Goal: Task Accomplishment & Management: Manage account settings

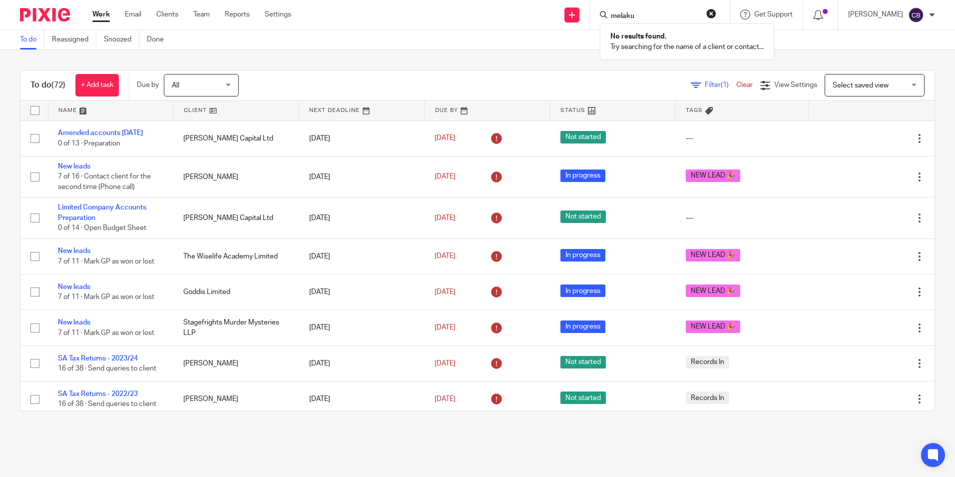
scroll to position [550, 0]
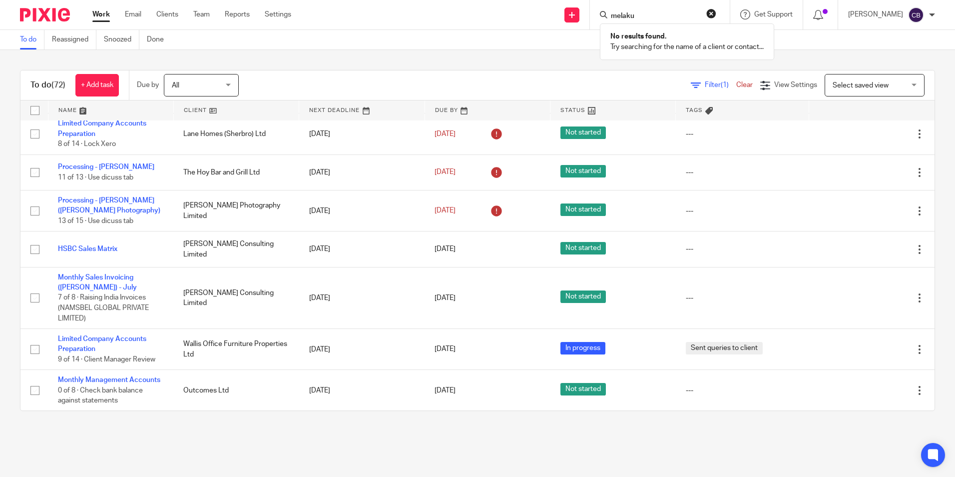
click at [691, 85] on icon at bounding box center [696, 85] width 10 height 10
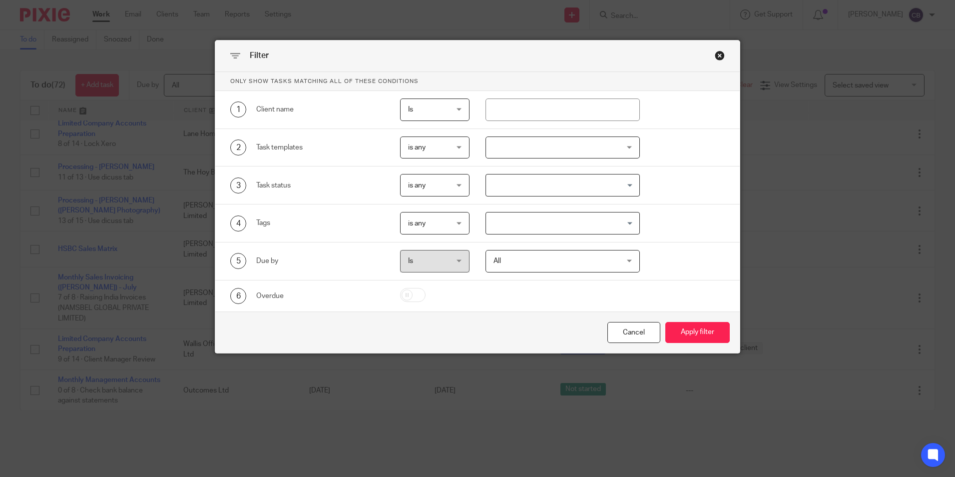
click at [525, 148] on div at bounding box center [563, 147] width 154 height 22
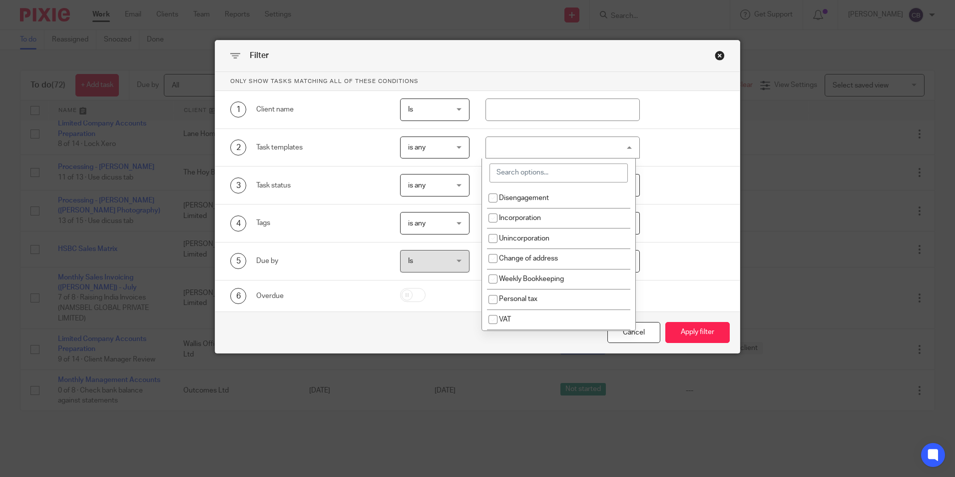
click at [525, 176] on input "search" at bounding box center [559, 172] width 138 height 19
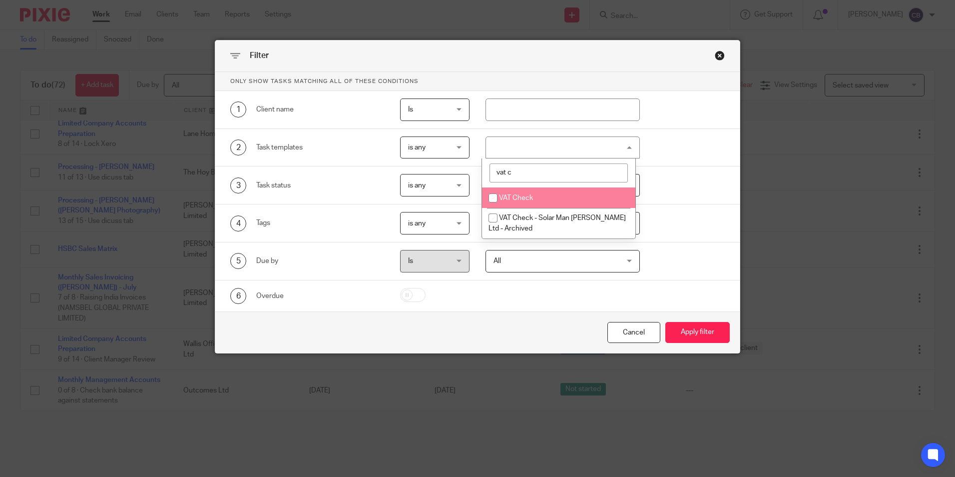
type input "vat c"
drag, startPoint x: 523, startPoint y: 192, endPoint x: 554, endPoint y: 222, distance: 43.1
click at [524, 192] on li "VAT Check" at bounding box center [558, 197] width 153 height 20
checkbox input "true"
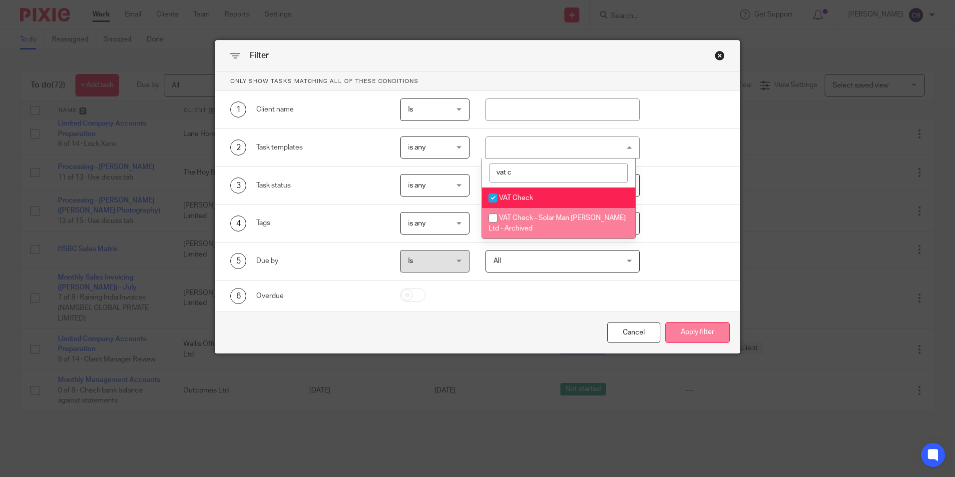
click at [710, 334] on button "Apply filter" at bounding box center [697, 332] width 64 height 21
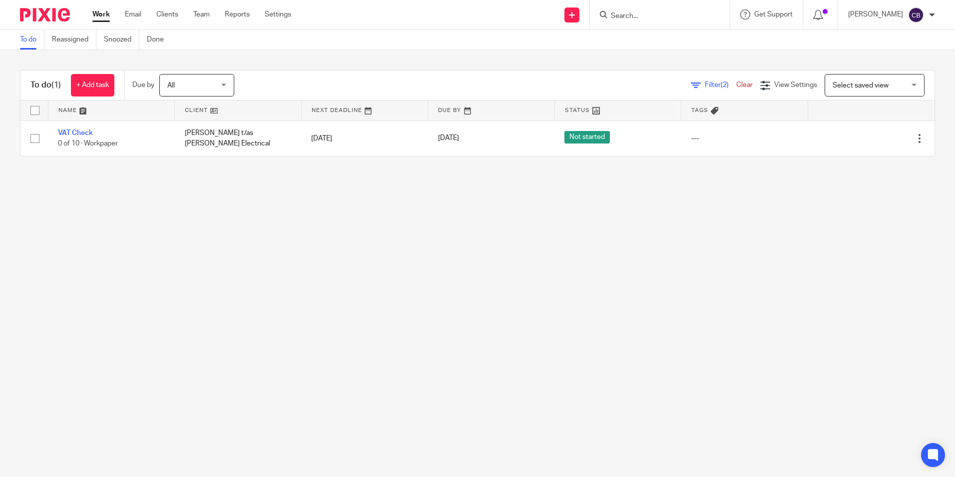
drag, startPoint x: 345, startPoint y: 309, endPoint x: 225, endPoint y: 208, distance: 156.3
click at [343, 307] on main "To do Reassigned Snoozed Done To do (1) + Add task Due by All All Today Tomorro…" at bounding box center [477, 238] width 955 height 477
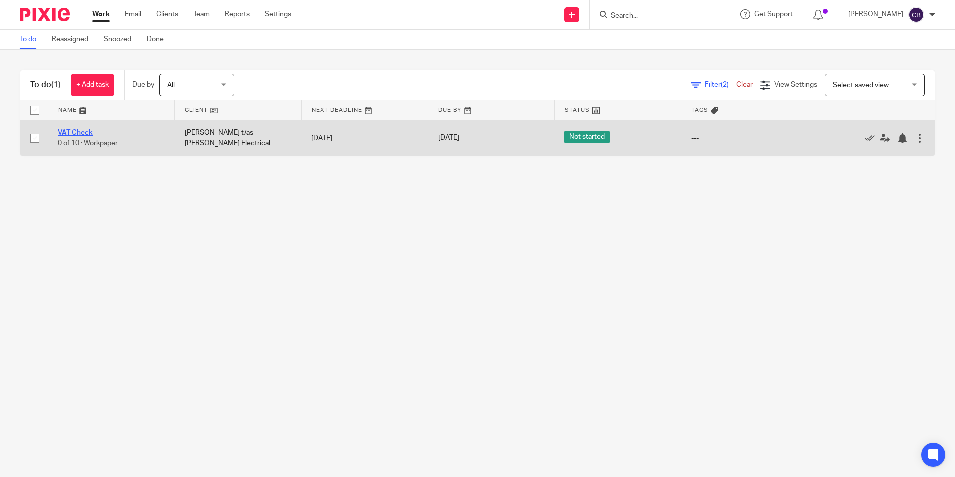
click at [70, 131] on link "VAT Check" at bounding box center [75, 132] width 35 height 7
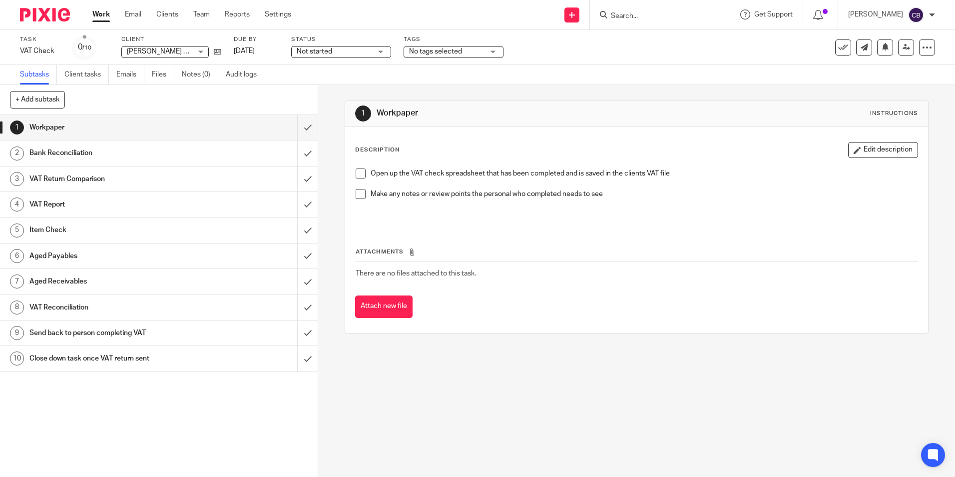
click at [189, 49] on span "[PERSON_NAME] t/as [PERSON_NAME] Electrical" at bounding box center [204, 51] width 155 height 7
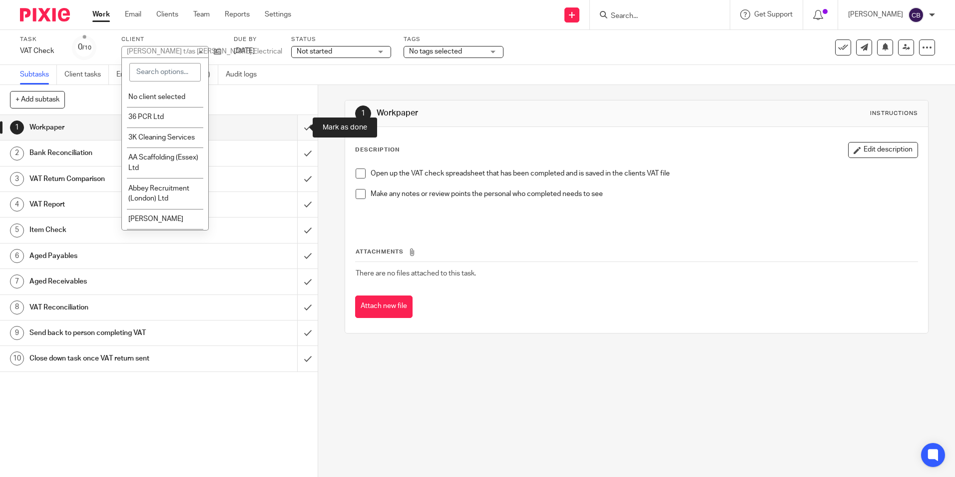
click at [296, 125] on input "submit" at bounding box center [159, 127] width 318 height 25
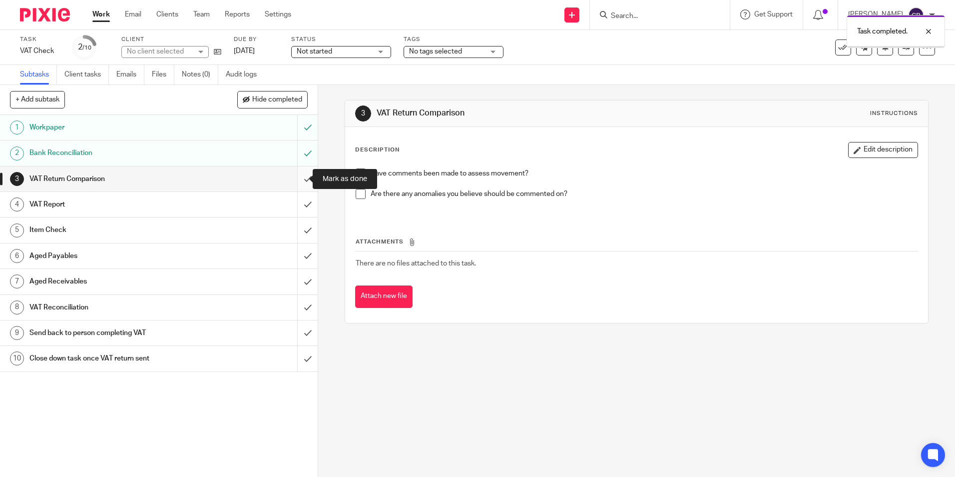
click at [299, 177] on input "submit" at bounding box center [159, 178] width 318 height 25
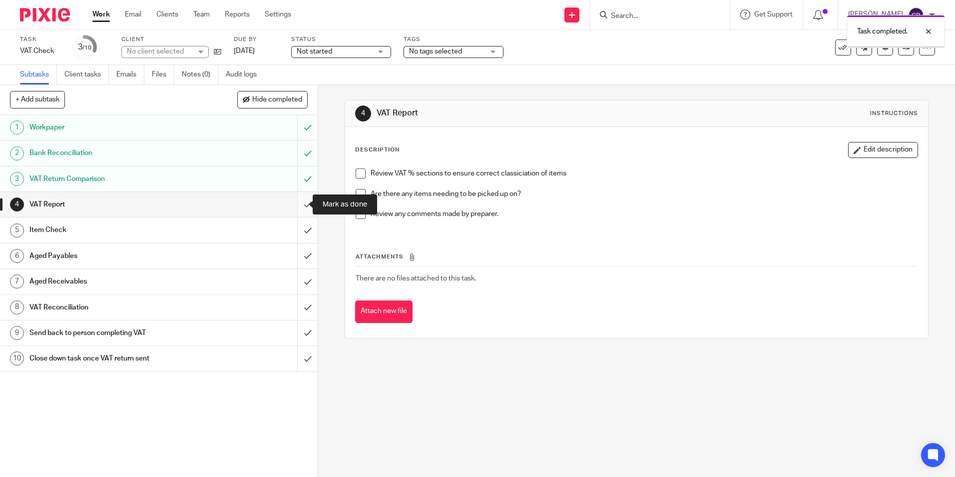
click at [297, 202] on input "submit" at bounding box center [159, 204] width 318 height 25
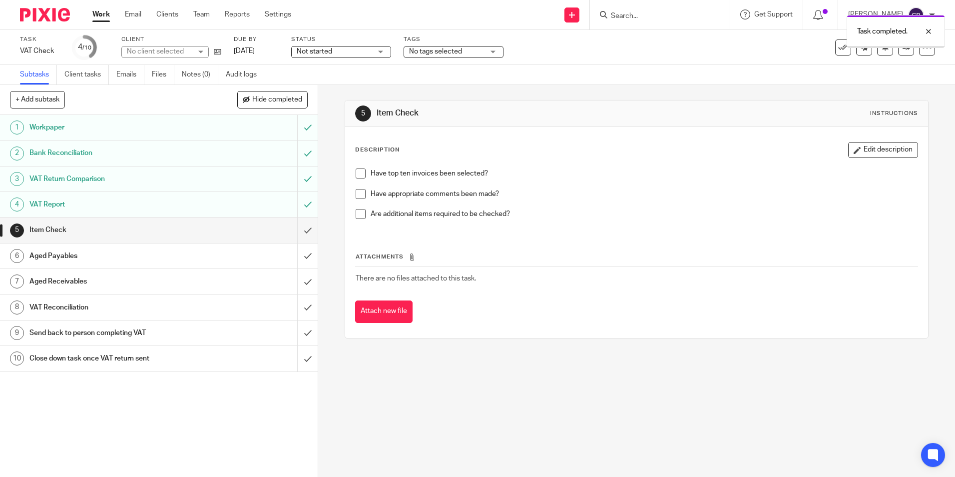
click at [297, 234] on input "submit" at bounding box center [159, 229] width 318 height 25
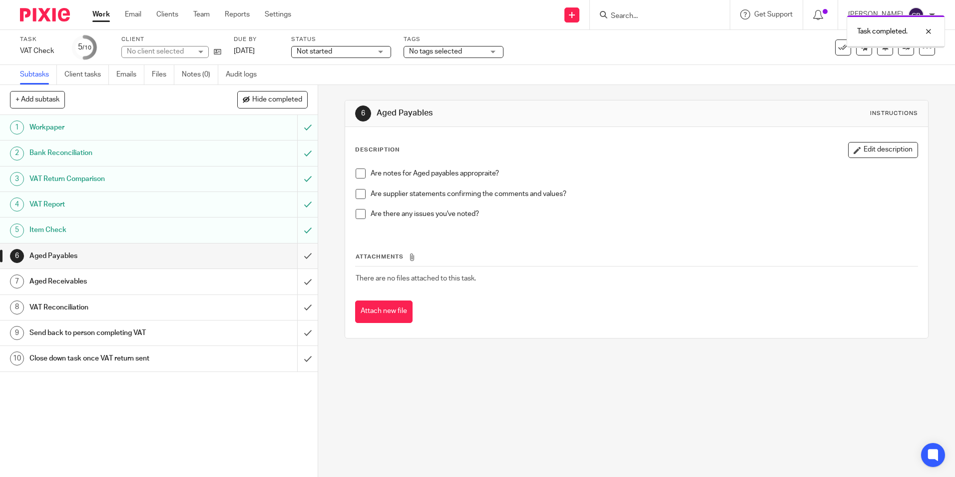
click at [296, 261] on input "submit" at bounding box center [159, 255] width 318 height 25
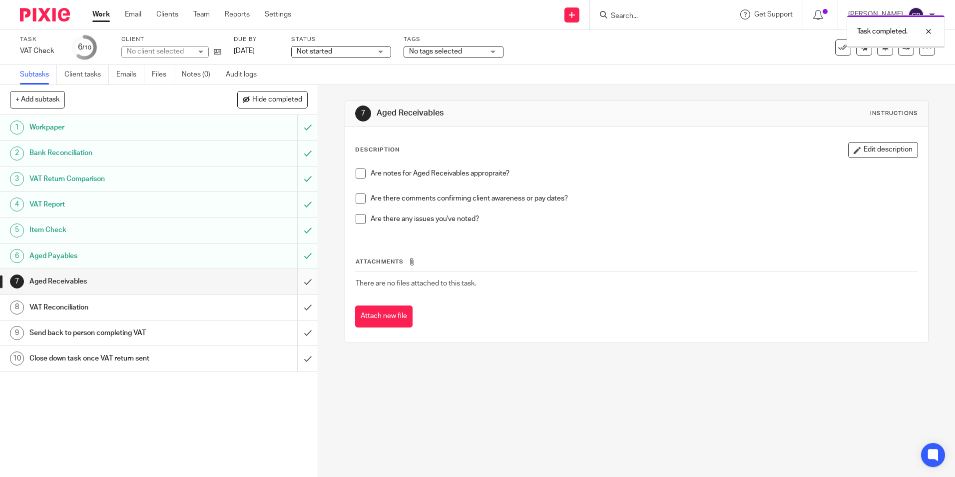
drag, startPoint x: 0, startPoint y: 0, endPoint x: 294, endPoint y: 281, distance: 407.1
click at [294, 281] on input "submit" at bounding box center [159, 281] width 318 height 25
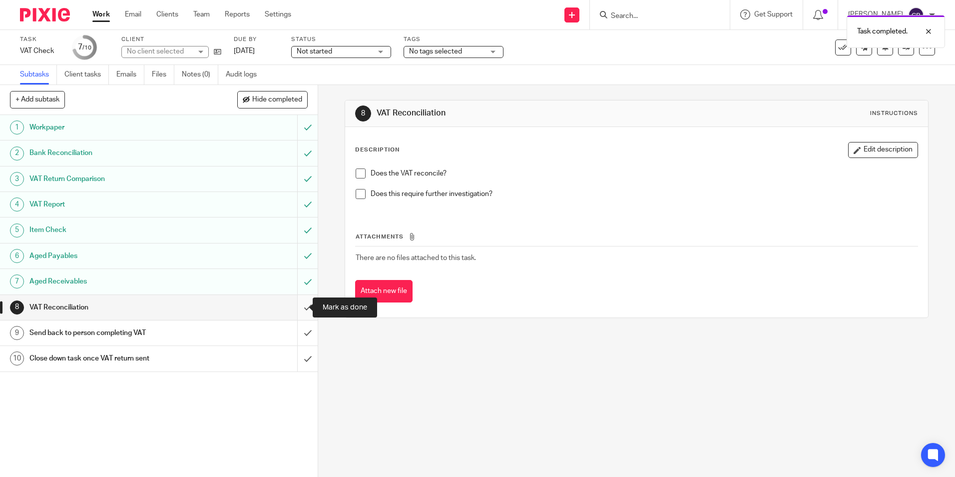
click at [297, 302] on input "submit" at bounding box center [159, 307] width 318 height 25
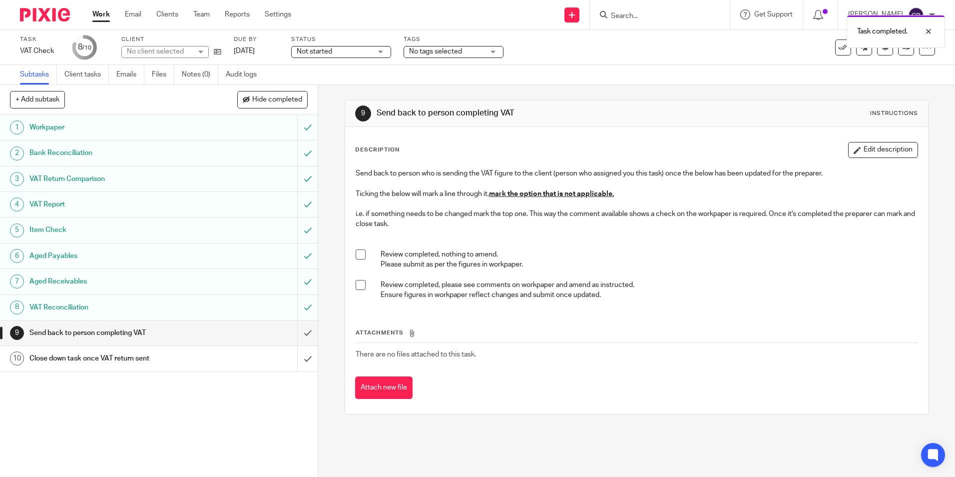
click at [361, 295] on li "Review completed, please see comments on workpaper and amend as instructed. Ens…" at bounding box center [637, 290] width 562 height 20
click at [360, 289] on span at bounding box center [361, 285] width 10 height 10
click at [928, 74] on div at bounding box center [921, 69] width 27 height 12
click at [900, 51] on link at bounding box center [906, 47] width 16 height 16
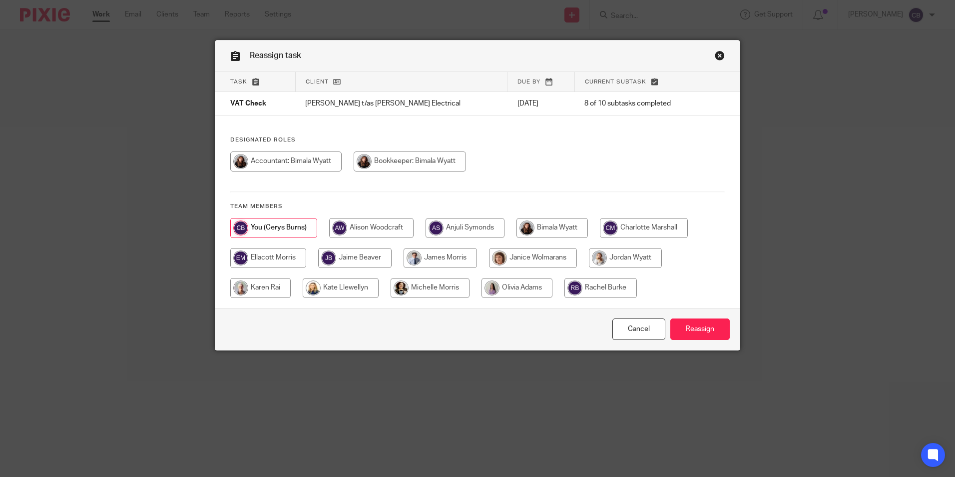
click at [554, 225] on input "radio" at bounding box center [552, 228] width 71 height 20
radio input "true"
click at [686, 324] on input "Reassign" at bounding box center [699, 328] width 59 height 21
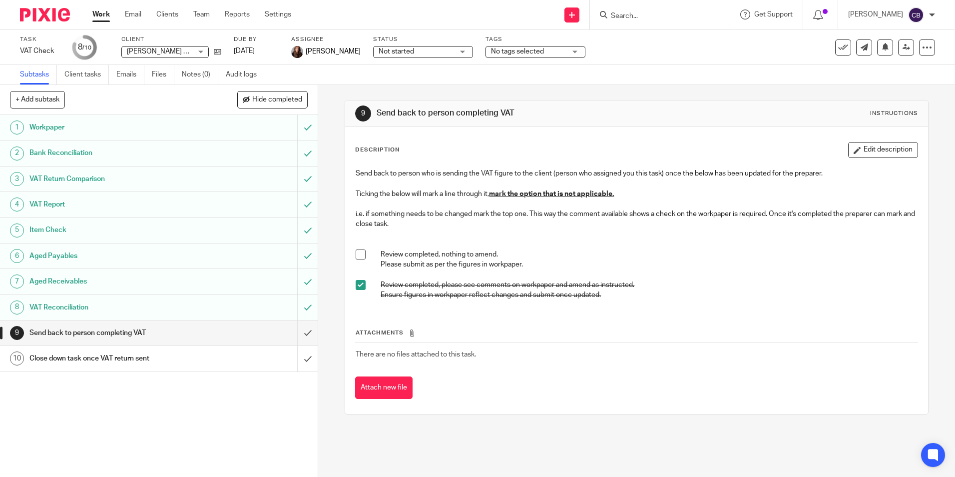
drag, startPoint x: 645, startPoint y: 447, endPoint x: 627, endPoint y: 466, distance: 26.2
click at [643, 451] on div "9 Send back to person completing VAT Instructions Description Edit description …" at bounding box center [636, 281] width 637 height 392
click at [604, 454] on div "9 Send back to person completing VAT Instructions Description Edit description …" at bounding box center [636, 281] width 637 height 392
click at [93, 9] on div "Work Email Clients Team Reports Settings Work Email Clients Team Reports Settin…" at bounding box center [194, 14] width 224 height 29
click at [94, 17] on link "Work" at bounding box center [100, 14] width 17 height 10
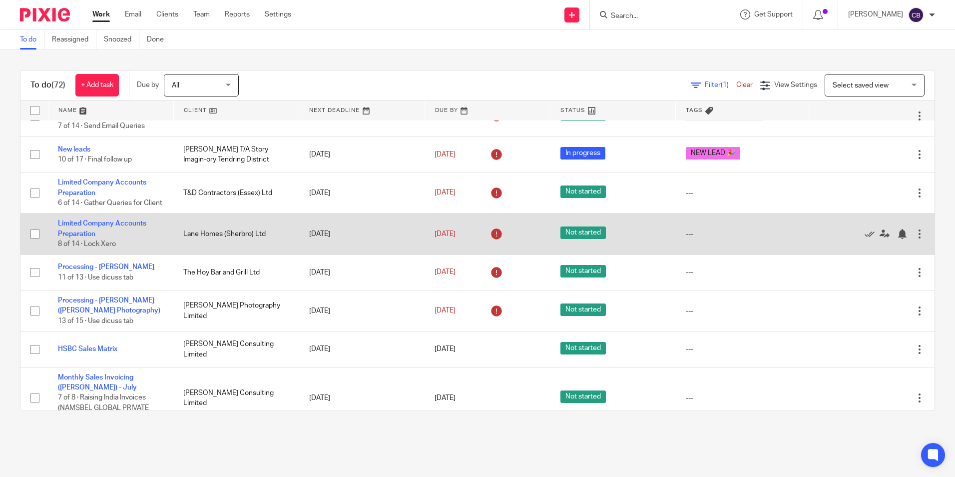
scroll to position [500, 0]
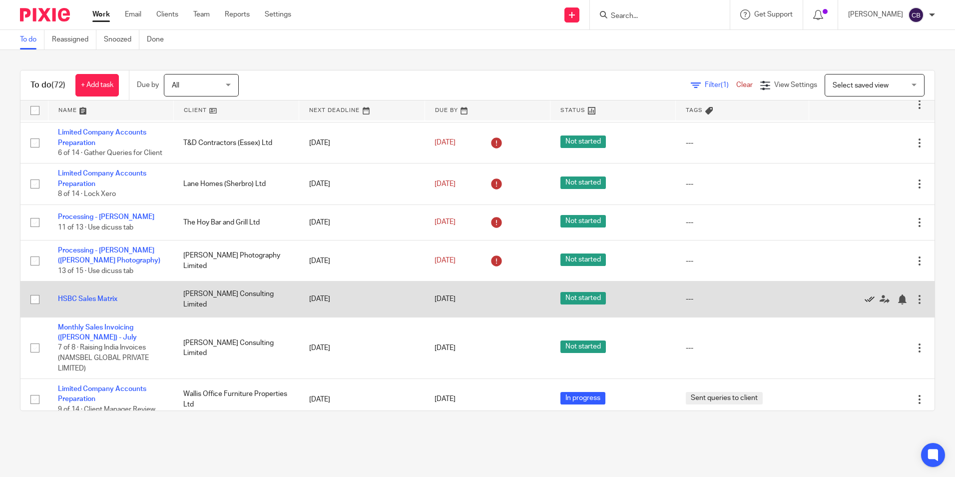
click at [865, 302] on icon at bounding box center [870, 299] width 10 height 10
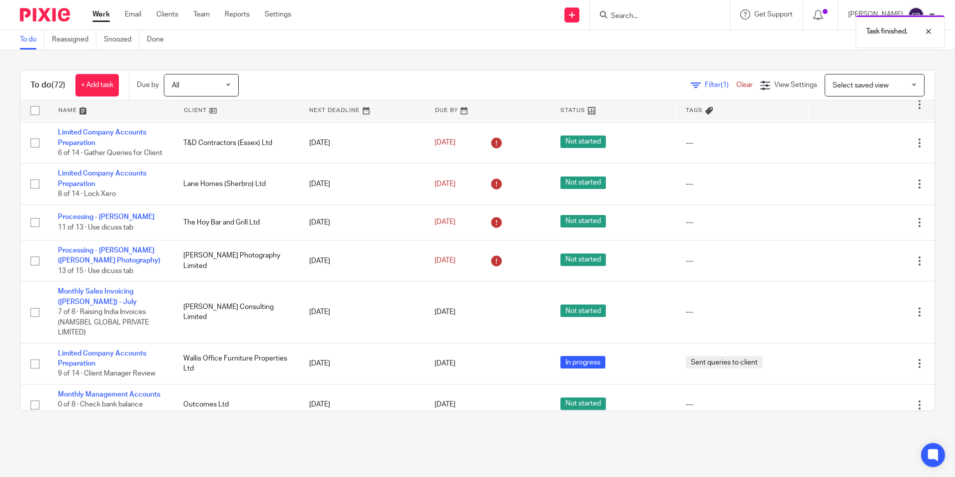
click at [453, 454] on main "To do Reassigned Snoozed Done To do (72) + Add task Due by All All Today Tomorr…" at bounding box center [477, 238] width 955 height 477
click at [451, 452] on main "To do Reassigned Snoozed Done To do (72) + Add task Due by All All Today Tomorr…" at bounding box center [477, 238] width 955 height 477
click at [245, 454] on main "To do Reassigned Snoozed Done To do (72) + Add task Due by All All Today Tomorr…" at bounding box center [477, 238] width 955 height 477
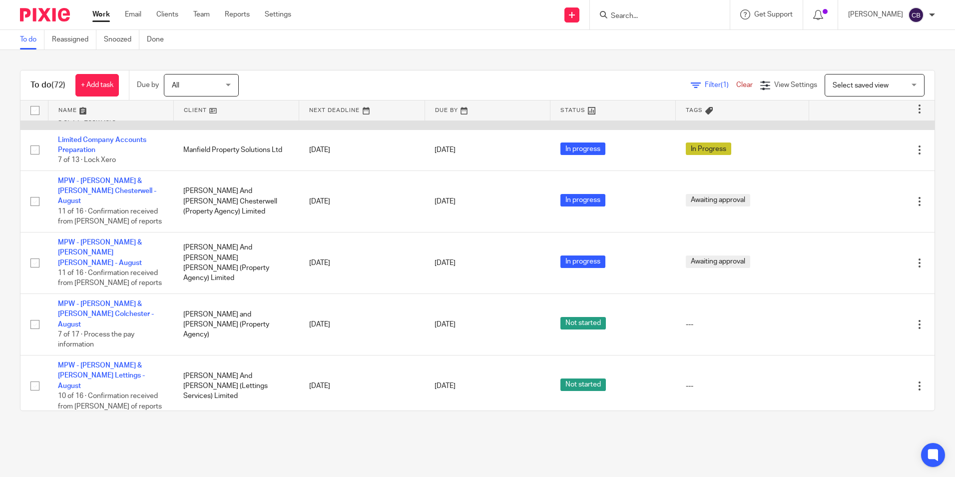
scroll to position [949, 0]
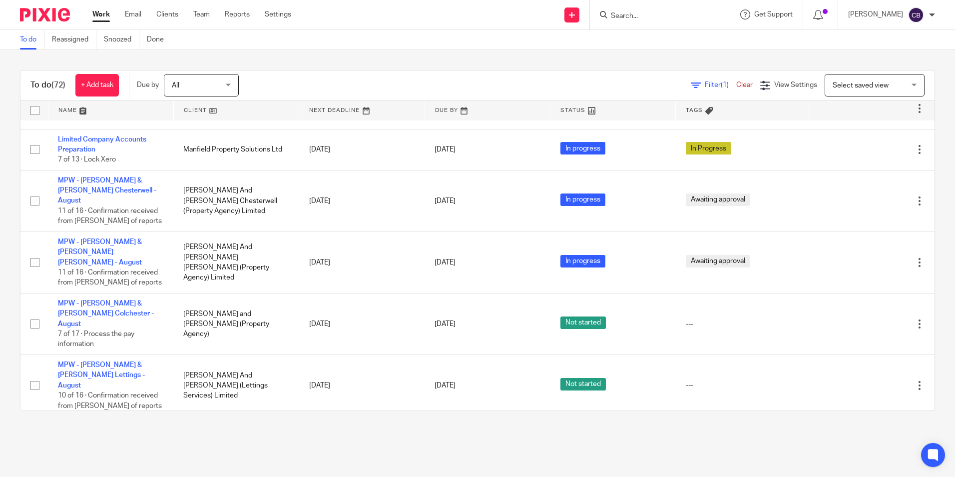
click at [666, 19] on input "Search" at bounding box center [655, 16] width 90 height 9
type input "flow ins"
click at [709, 44] on link at bounding box center [692, 42] width 169 height 23
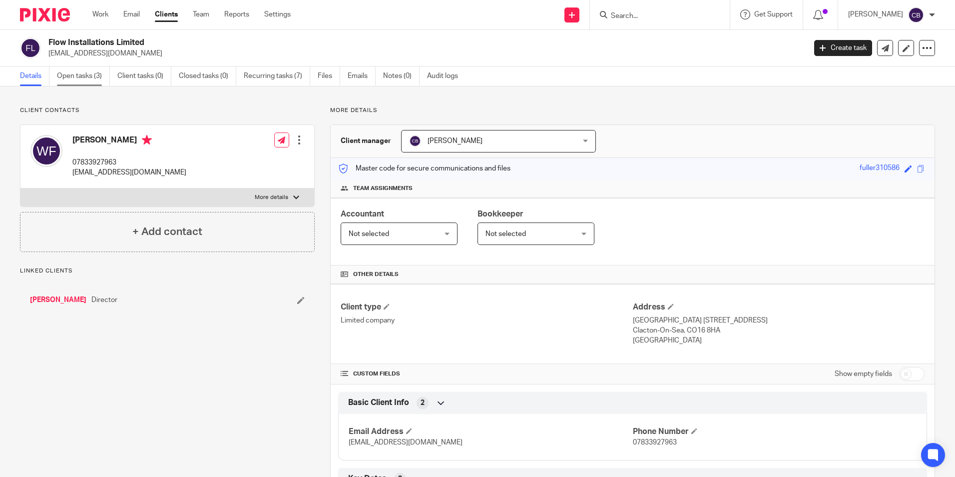
click at [85, 74] on link "Open tasks (3)" at bounding box center [83, 75] width 53 height 19
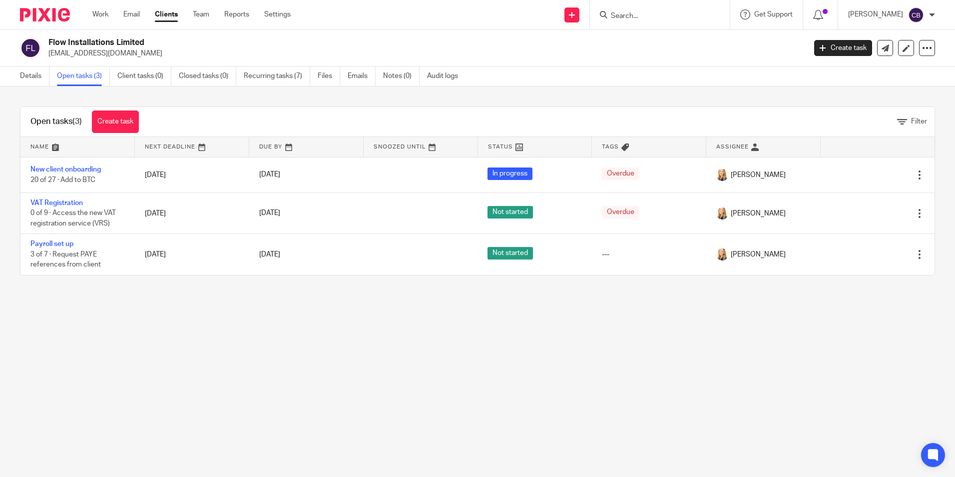
click at [173, 337] on main "Flow Installations Limited [EMAIL_ADDRESS][DOMAIN_NAME] Create task Update from…" at bounding box center [477, 238] width 955 height 477
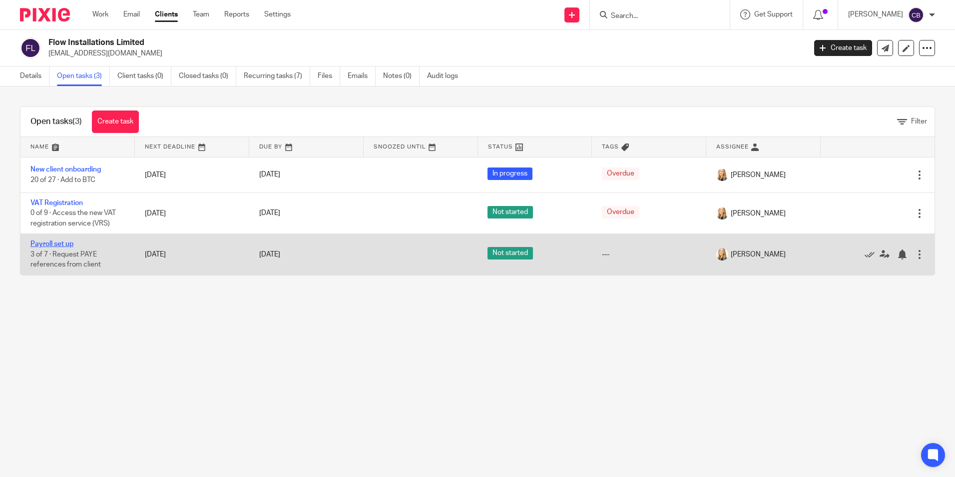
click at [45, 242] on link "Payroll set up" at bounding box center [51, 243] width 43 height 7
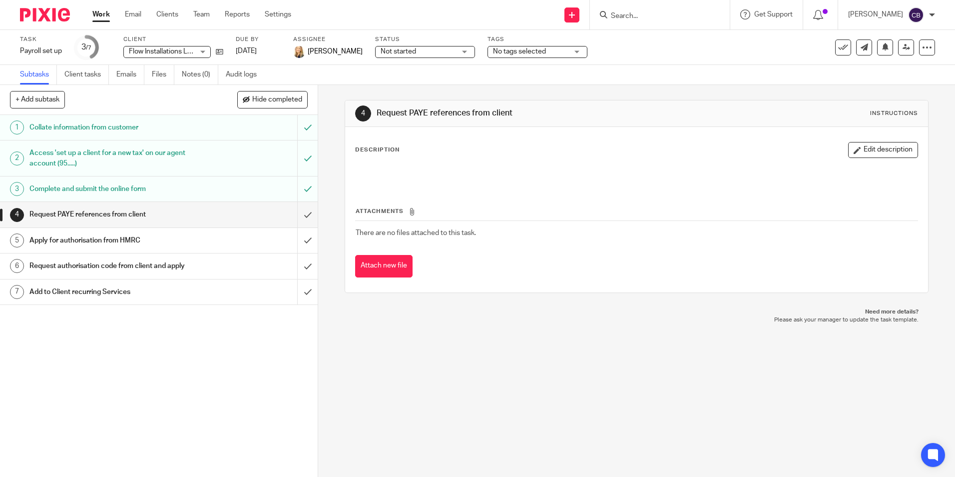
click at [557, 440] on div "4 Request PAYE references from client Instructions Description Edit description…" at bounding box center [636, 281] width 637 height 392
drag, startPoint x: 429, startPoint y: 346, endPoint x: 406, endPoint y: 354, distance: 24.3
click at [419, 352] on div "4 Request PAYE references from client Instructions Description Edit description…" at bounding box center [636, 281] width 637 height 392
drag, startPoint x: 406, startPoint y: 354, endPoint x: 374, endPoint y: 311, distance: 54.0
click at [405, 354] on div "4 Request PAYE references from client Instructions Description Edit description…" at bounding box center [636, 281] width 637 height 392
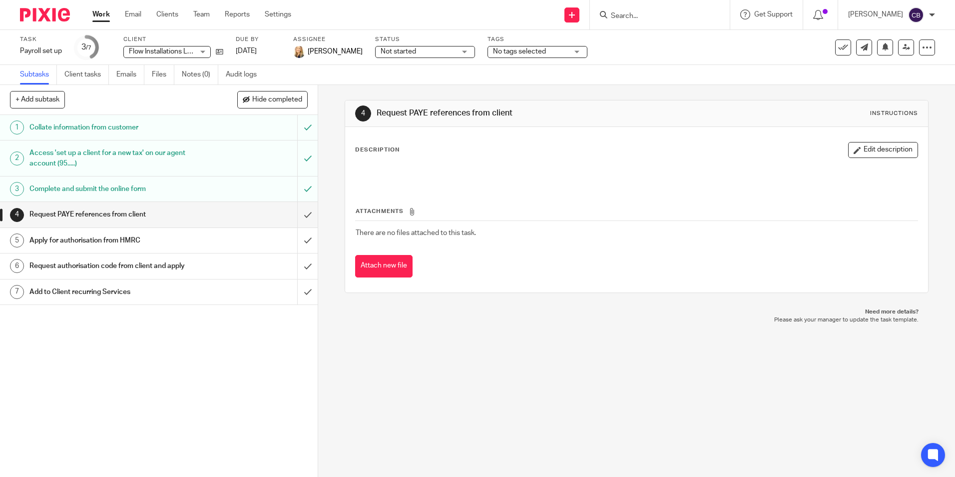
click at [106, 13] on link "Work" at bounding box center [100, 14] width 17 height 10
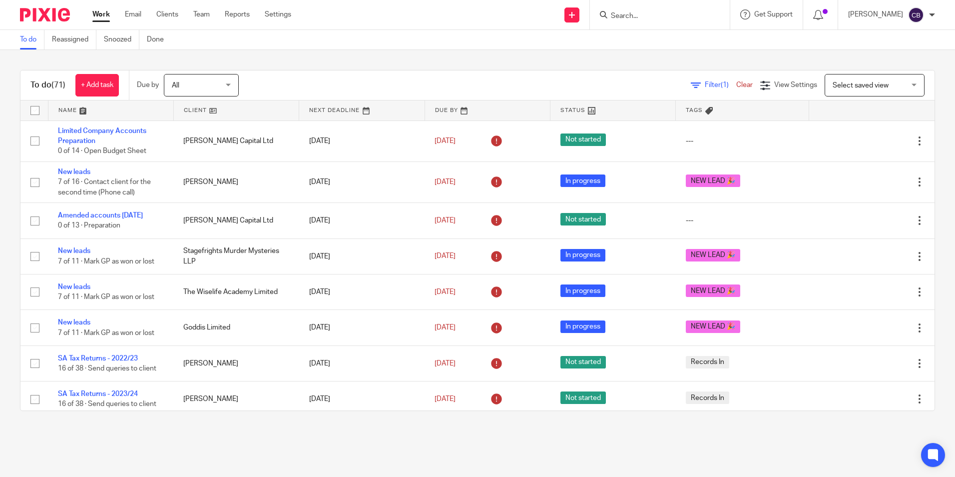
click at [705, 82] on span "Filter (1)" at bounding box center [720, 84] width 31 height 7
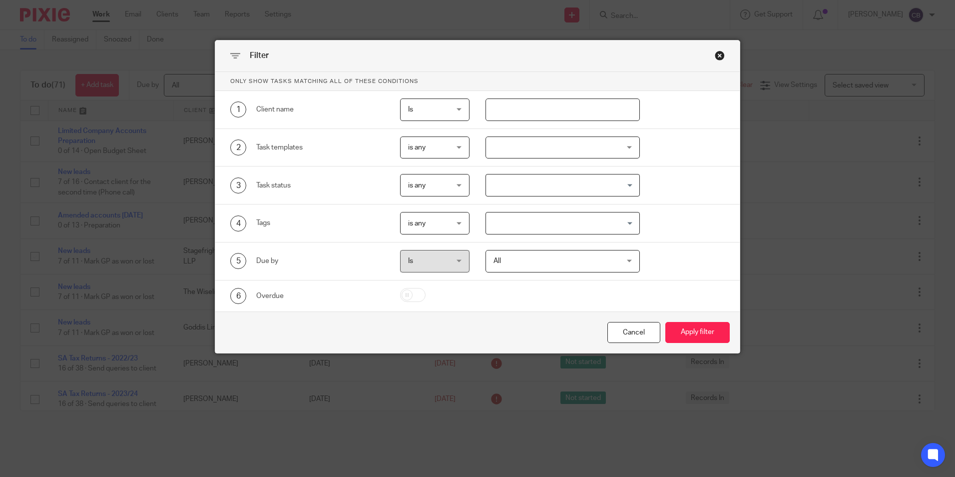
click at [550, 107] on input "text" at bounding box center [563, 109] width 154 height 22
type input "the hoy"
click at [665, 322] on button "Apply filter" at bounding box center [697, 332] width 64 height 21
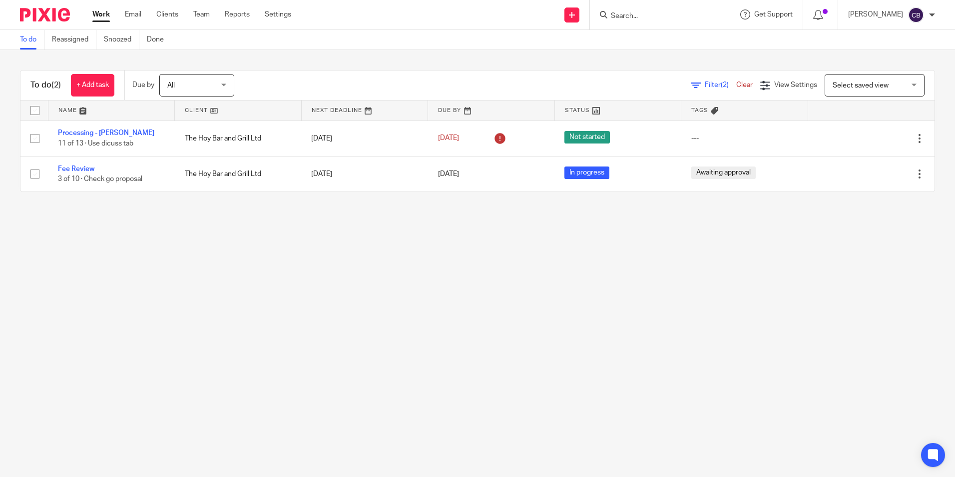
click at [466, 254] on main "To do Reassigned Snoozed Done To do (2) + Add task Due by All All [DATE] [DATE]…" at bounding box center [477, 238] width 955 height 477
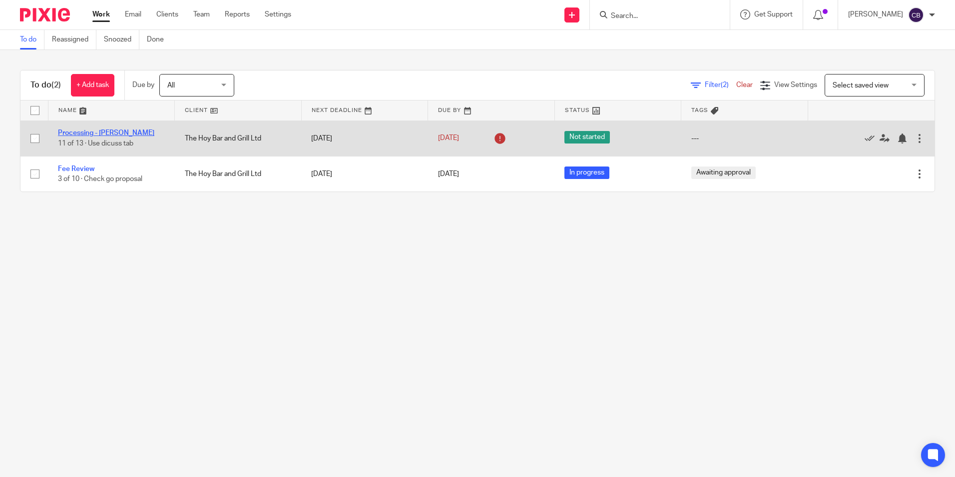
click at [100, 133] on link "Processing - [PERSON_NAME]" at bounding box center [106, 132] width 96 height 7
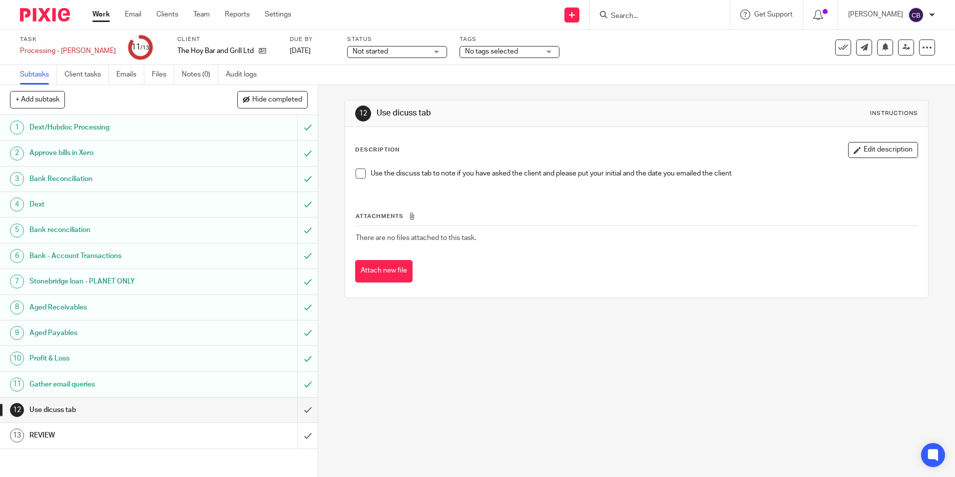
click at [499, 342] on div "12 Use dicuss tab Instructions Description Edit description Use the discuss tab…" at bounding box center [636, 281] width 637 height 392
click at [295, 410] on input "submit" at bounding box center [159, 409] width 318 height 25
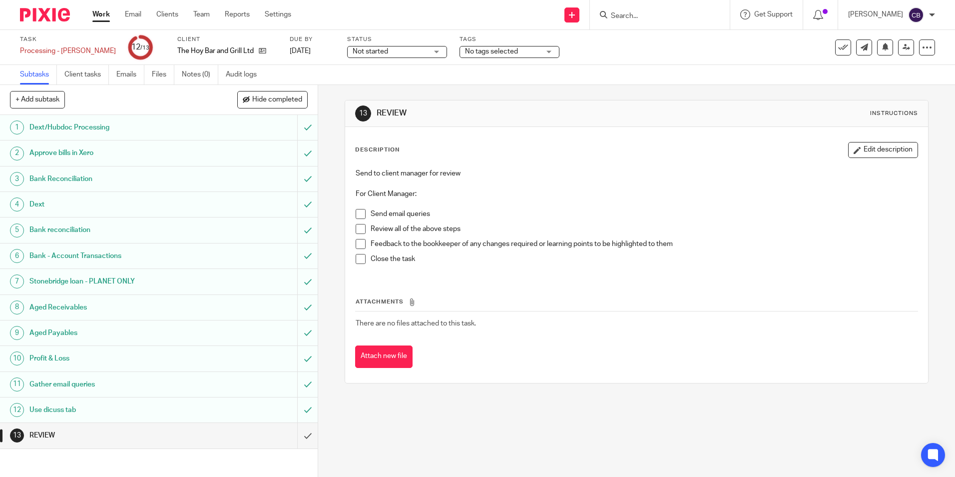
click at [296, 436] on input "submit" at bounding box center [159, 435] width 318 height 25
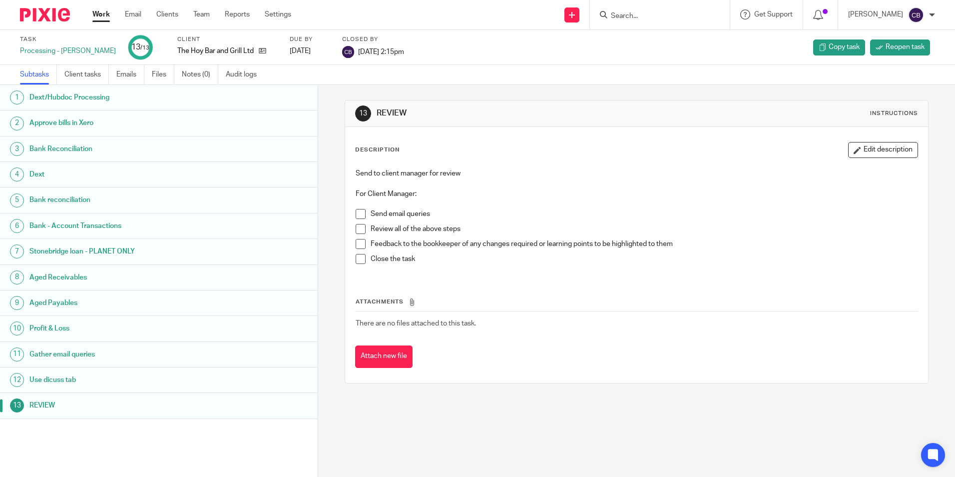
drag, startPoint x: 99, startPoint y: 10, endPoint x: 114, endPoint y: 25, distance: 21.2
click at [99, 10] on link "Work" at bounding box center [100, 14] width 17 height 10
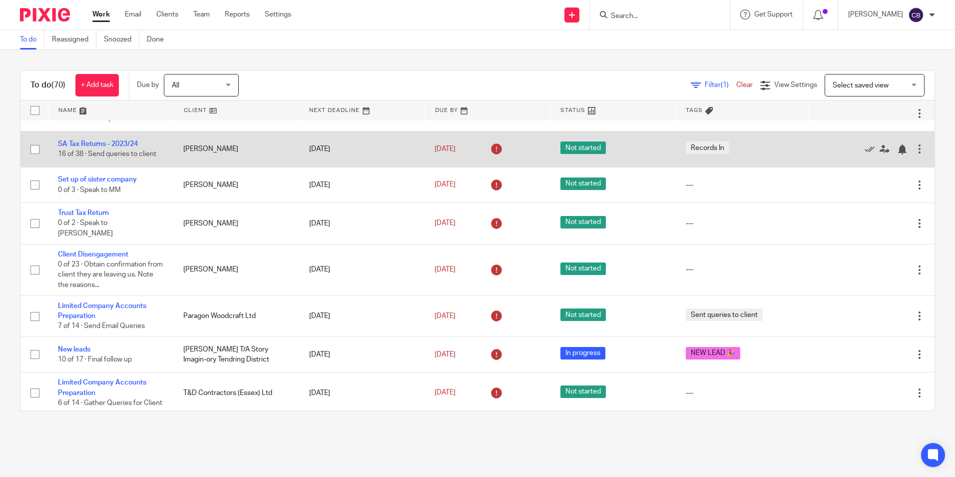
scroll to position [500, 0]
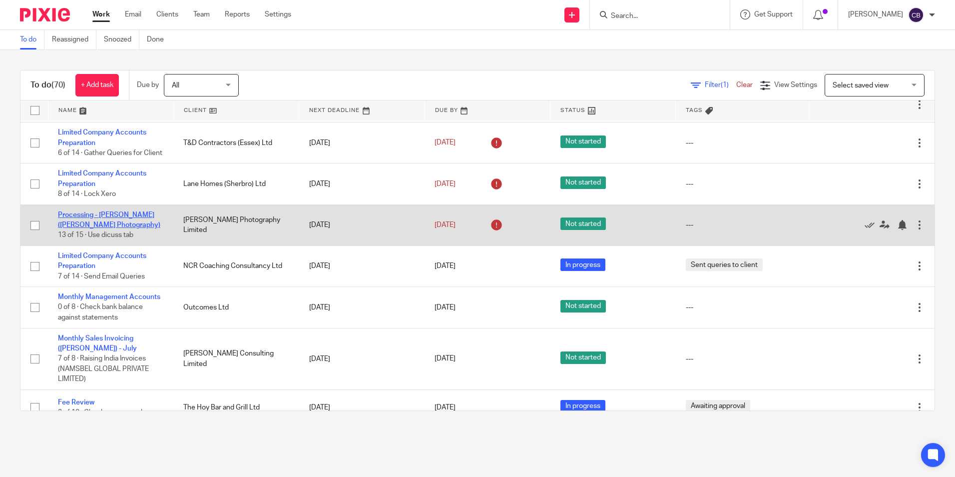
click at [117, 227] on link "Processing - [PERSON_NAME] ([PERSON_NAME] Photography)" at bounding box center [109, 219] width 102 height 17
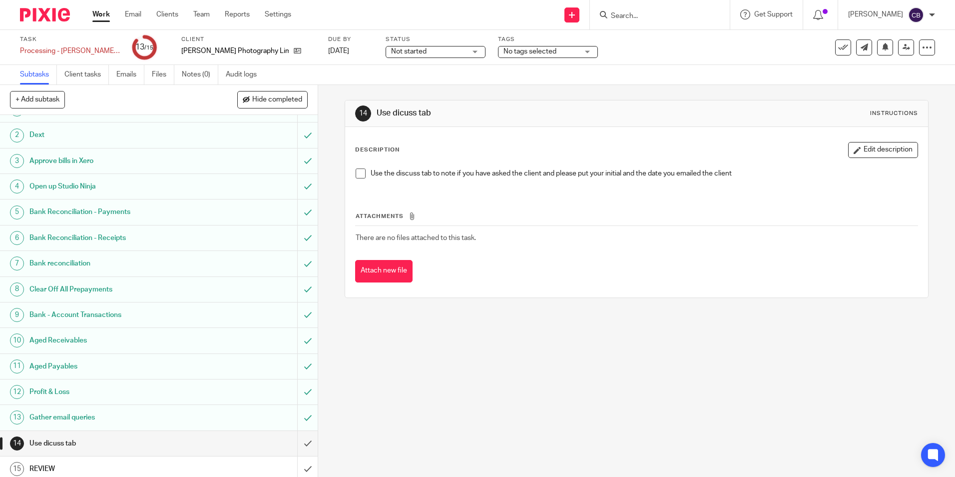
scroll to position [23, 0]
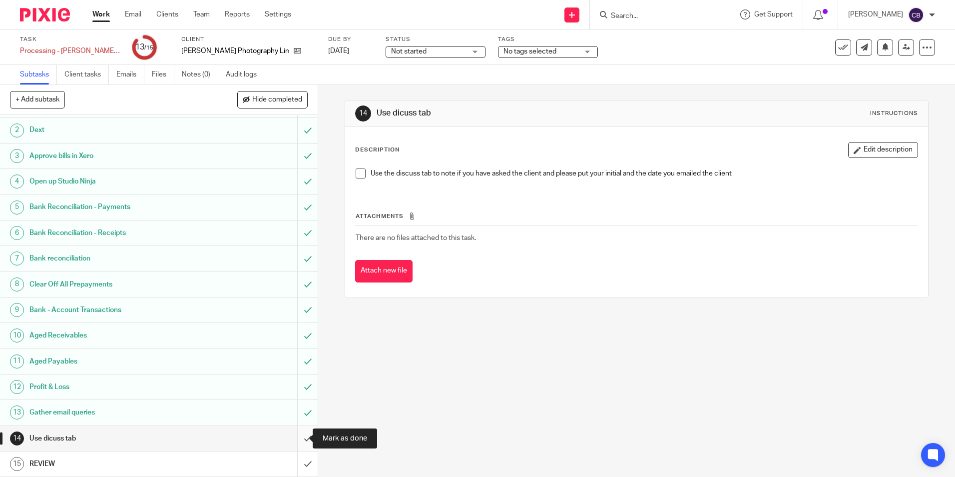
click at [298, 436] on input "submit" at bounding box center [159, 438] width 318 height 25
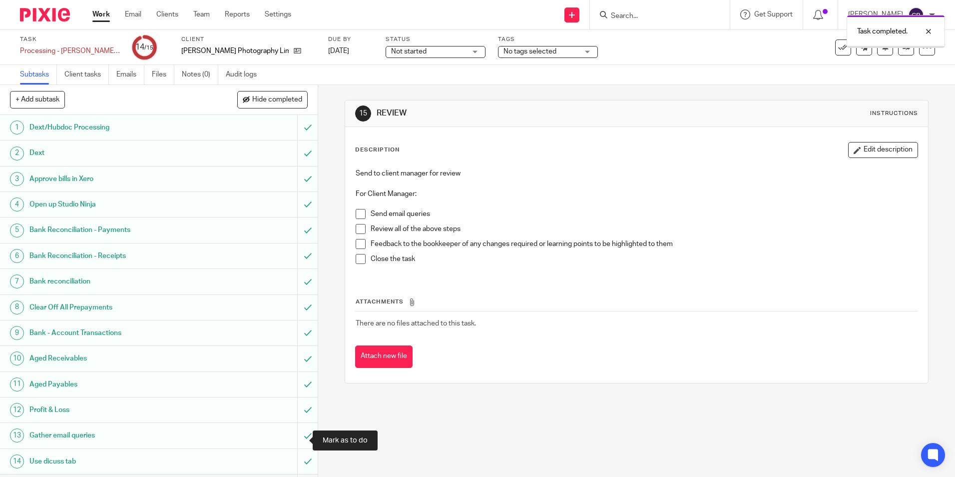
scroll to position [23, 0]
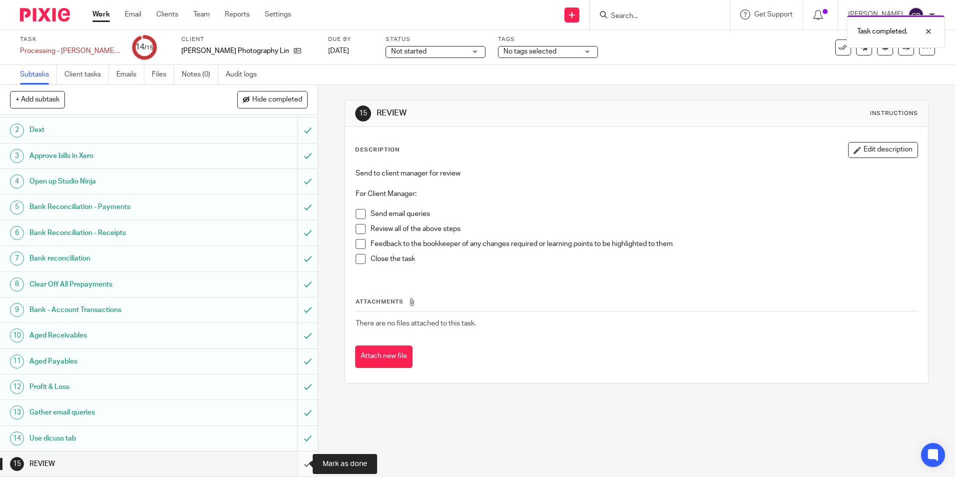
click at [299, 466] on input "submit" at bounding box center [159, 463] width 318 height 25
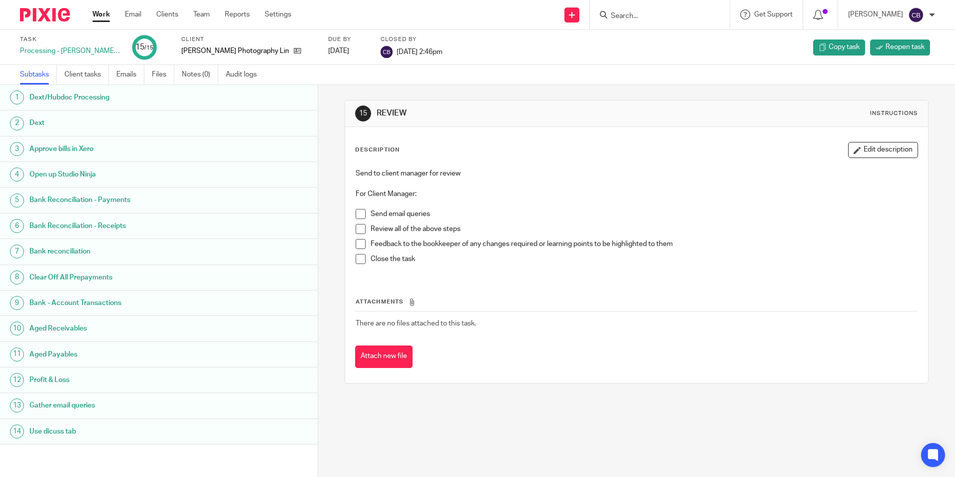
drag, startPoint x: 555, startPoint y: 442, endPoint x: 599, endPoint y: 472, distance: 53.2
click at [555, 442] on div "15 REVIEW Instructions Description Edit description Send to client manager for …" at bounding box center [636, 281] width 637 height 392
drag, startPoint x: 583, startPoint y: 439, endPoint x: 555, endPoint y: 440, distance: 28.5
click at [583, 439] on div "15 REVIEW Instructions Description Edit description Send to client manager for …" at bounding box center [636, 281] width 637 height 392
click at [553, 439] on div "15 REVIEW Instructions Description Edit description Send to client manager for …" at bounding box center [636, 281] width 637 height 392
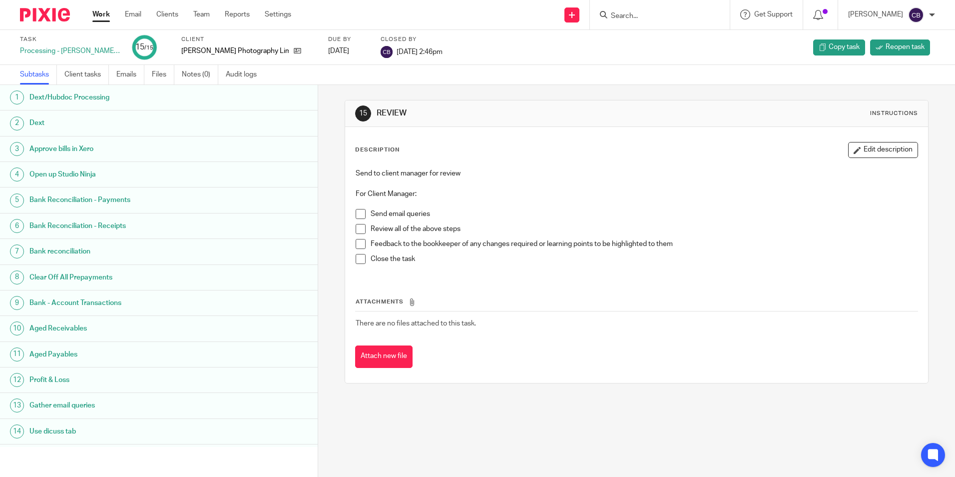
click at [101, 13] on link "Work" at bounding box center [100, 14] width 17 height 10
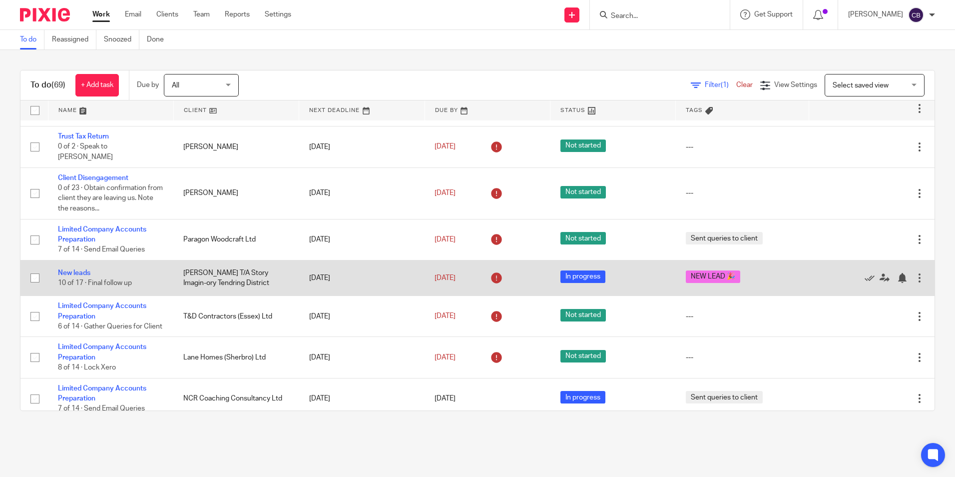
scroll to position [350, 0]
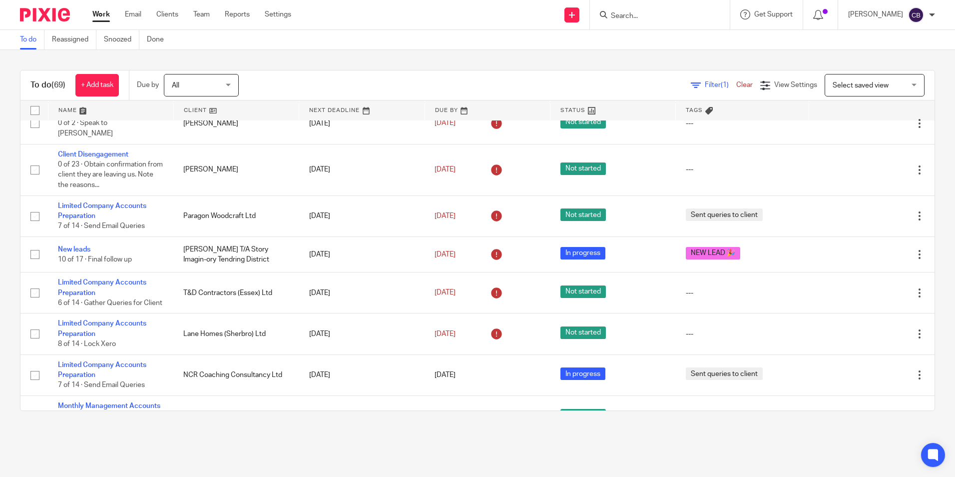
click at [329, 446] on main "To do Reassigned Snoozed Done To do (69) + Add task Due by All All [DATE] [DATE…" at bounding box center [477, 238] width 955 height 477
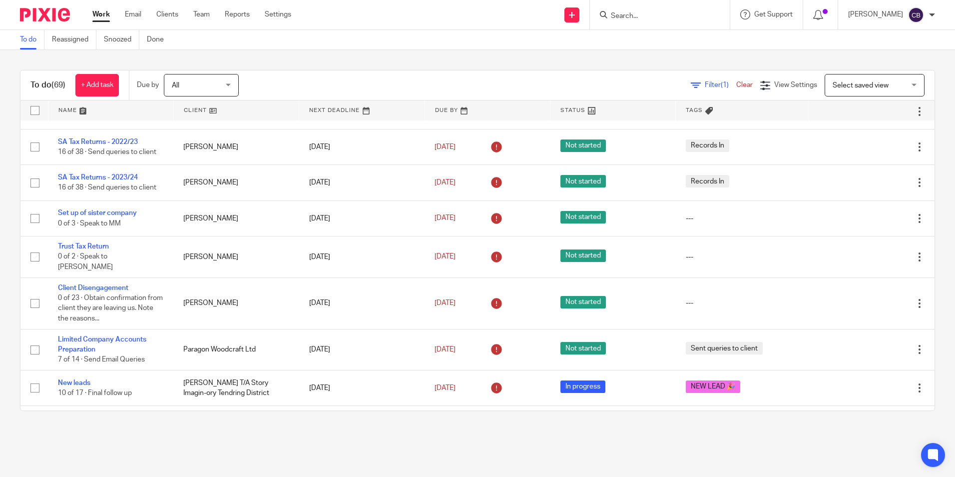
scroll to position [200, 0]
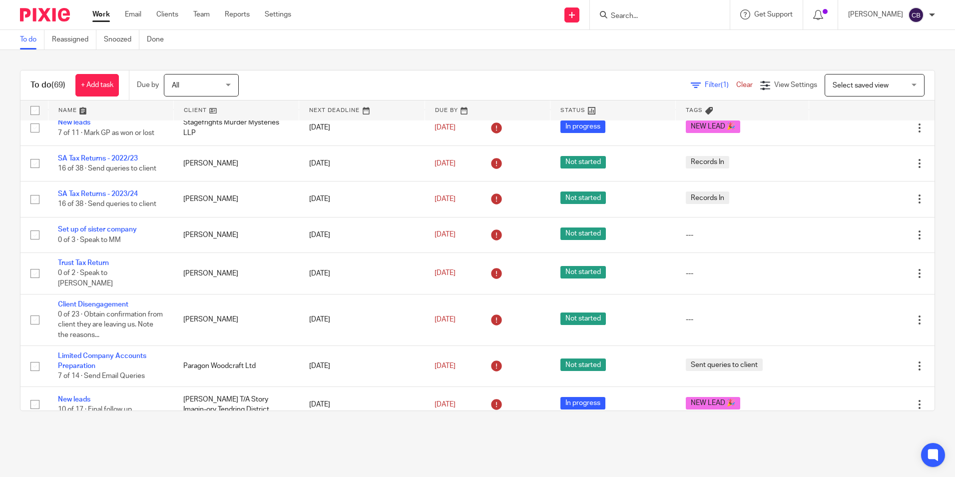
click at [552, 447] on main "To do Reassigned Snoozed Done To do (69) + Add task Due by All All [DATE] [DATE…" at bounding box center [477, 238] width 955 height 477
drag, startPoint x: 551, startPoint y: 456, endPoint x: 550, endPoint y: 476, distance: 20.5
click at [551, 456] on main "To do Reassigned Snoozed Done To do (69) + Add task Due by All All [DATE] [DATE…" at bounding box center [477, 238] width 955 height 477
